Goal: Task Accomplishment & Management: Complete application form

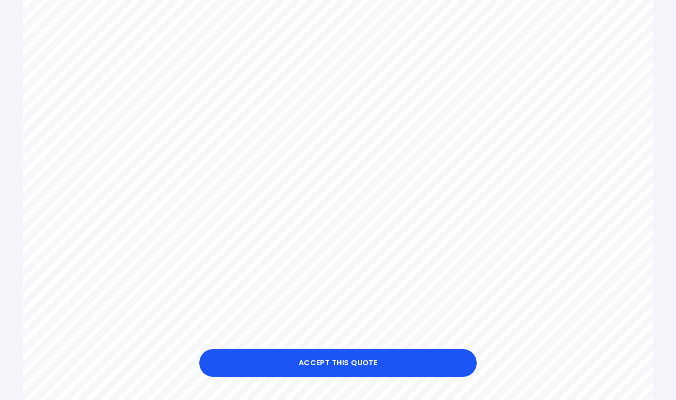
scroll to position [234, 0]
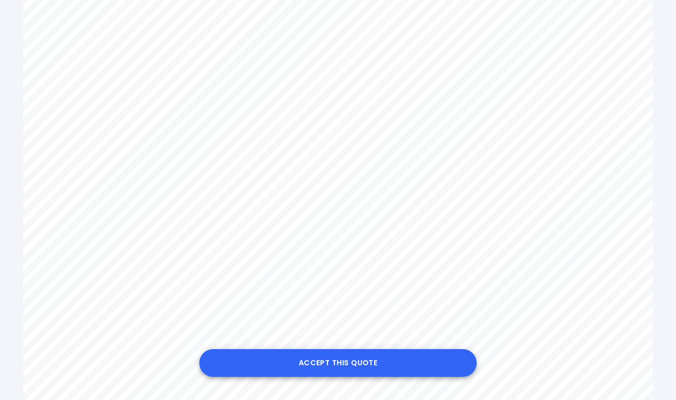
click at [324, 365] on button "Accept this Quote" at bounding box center [337, 363] width 277 height 28
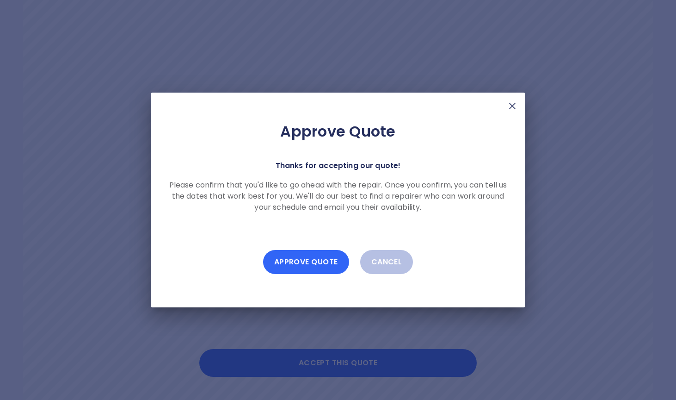
click at [314, 264] on button "Approve Quote" at bounding box center [306, 262] width 86 height 24
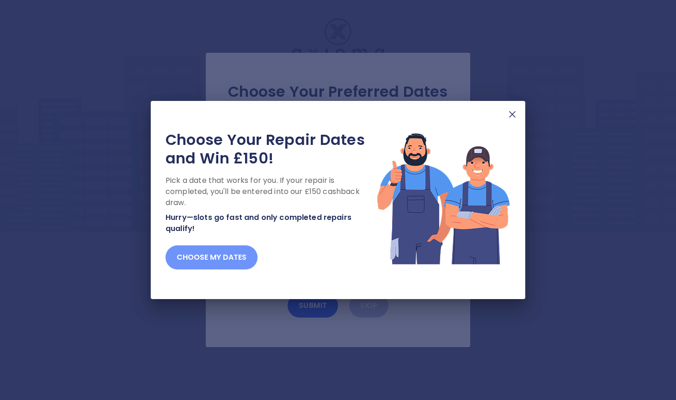
click at [215, 259] on button "Choose my dates" at bounding box center [212, 257] width 92 height 24
click at [206, 261] on button "Choose my dates" at bounding box center [212, 257] width 92 height 24
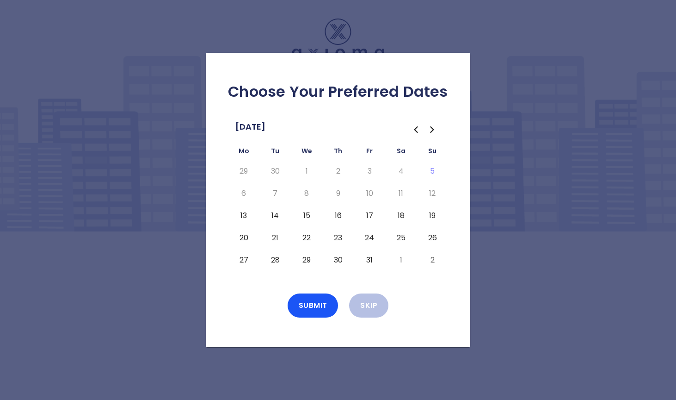
click at [243, 214] on button "13" at bounding box center [243, 215] width 17 height 15
click at [309, 307] on button "Submit" at bounding box center [313, 305] width 51 height 24
